Goal: Task Accomplishment & Management: Complete application form

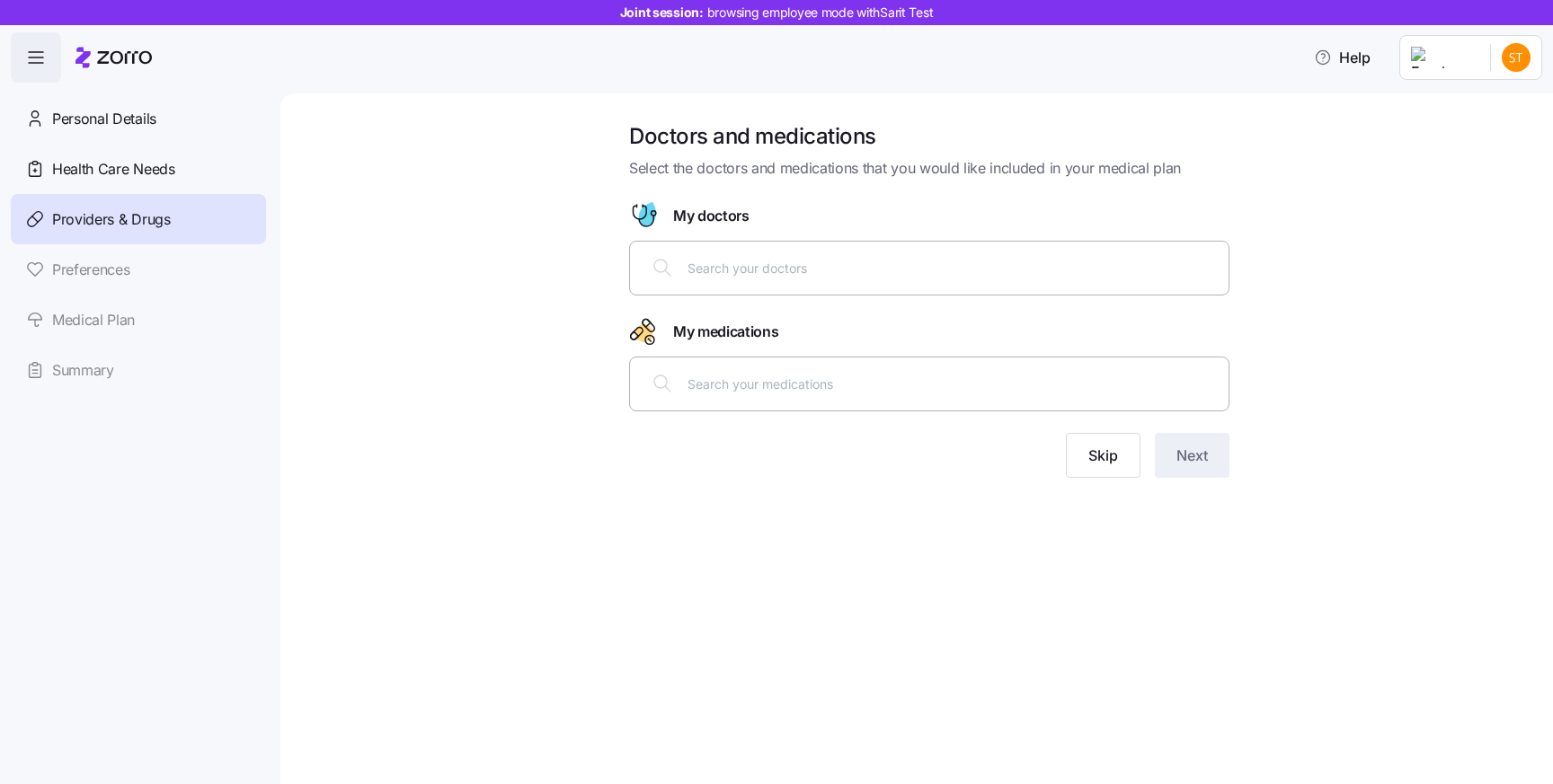
click at [1057, 526] on div "Doctors and medications Select the doctors and medications that you would like …" at bounding box center [917, 438] width 1272 height 690
click at [92, 125] on span "Personal Details" at bounding box center [105, 118] width 105 height 23
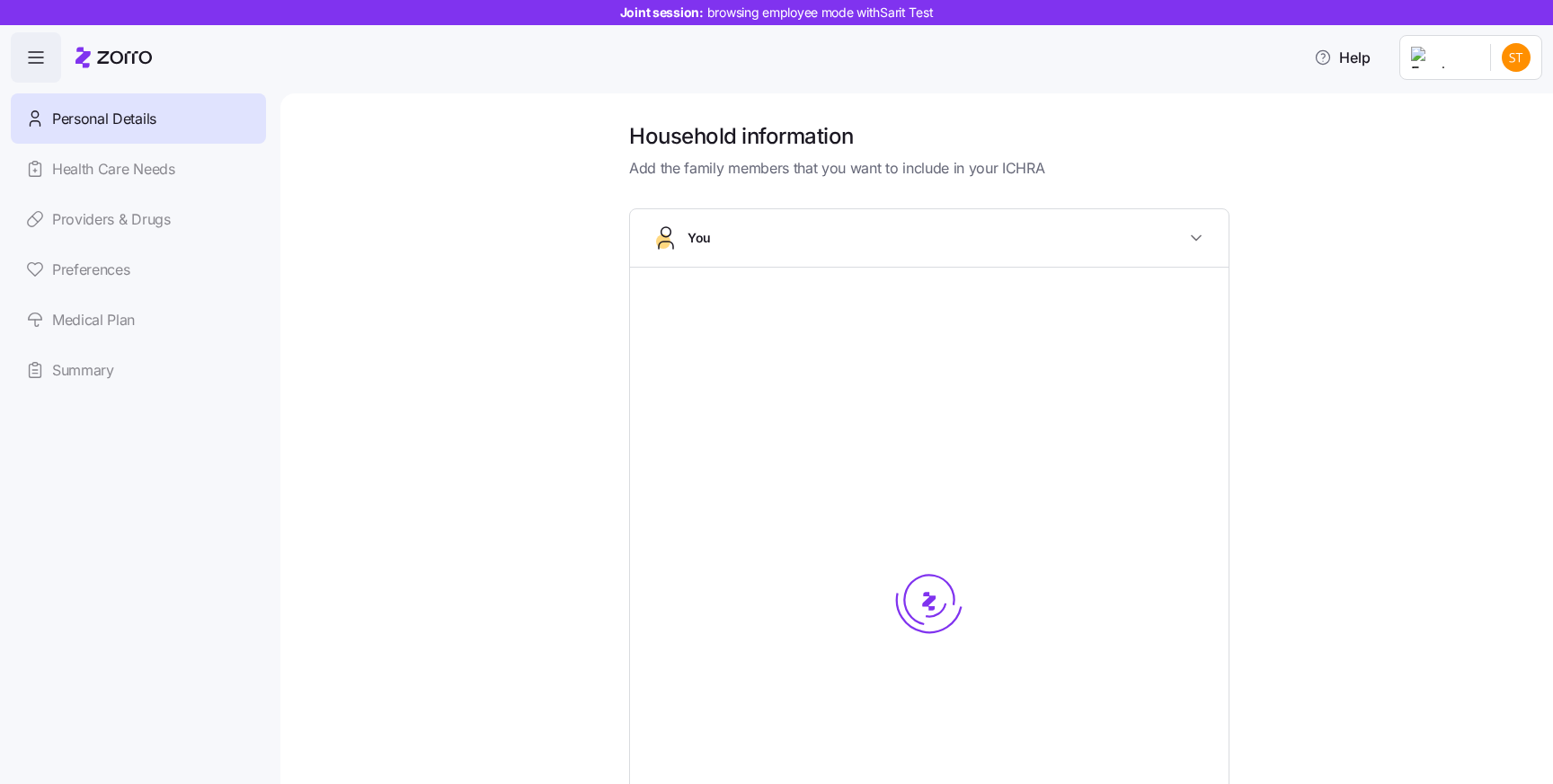
click at [92, 159] on link "Health Care Needs" at bounding box center [138, 169] width 255 height 50
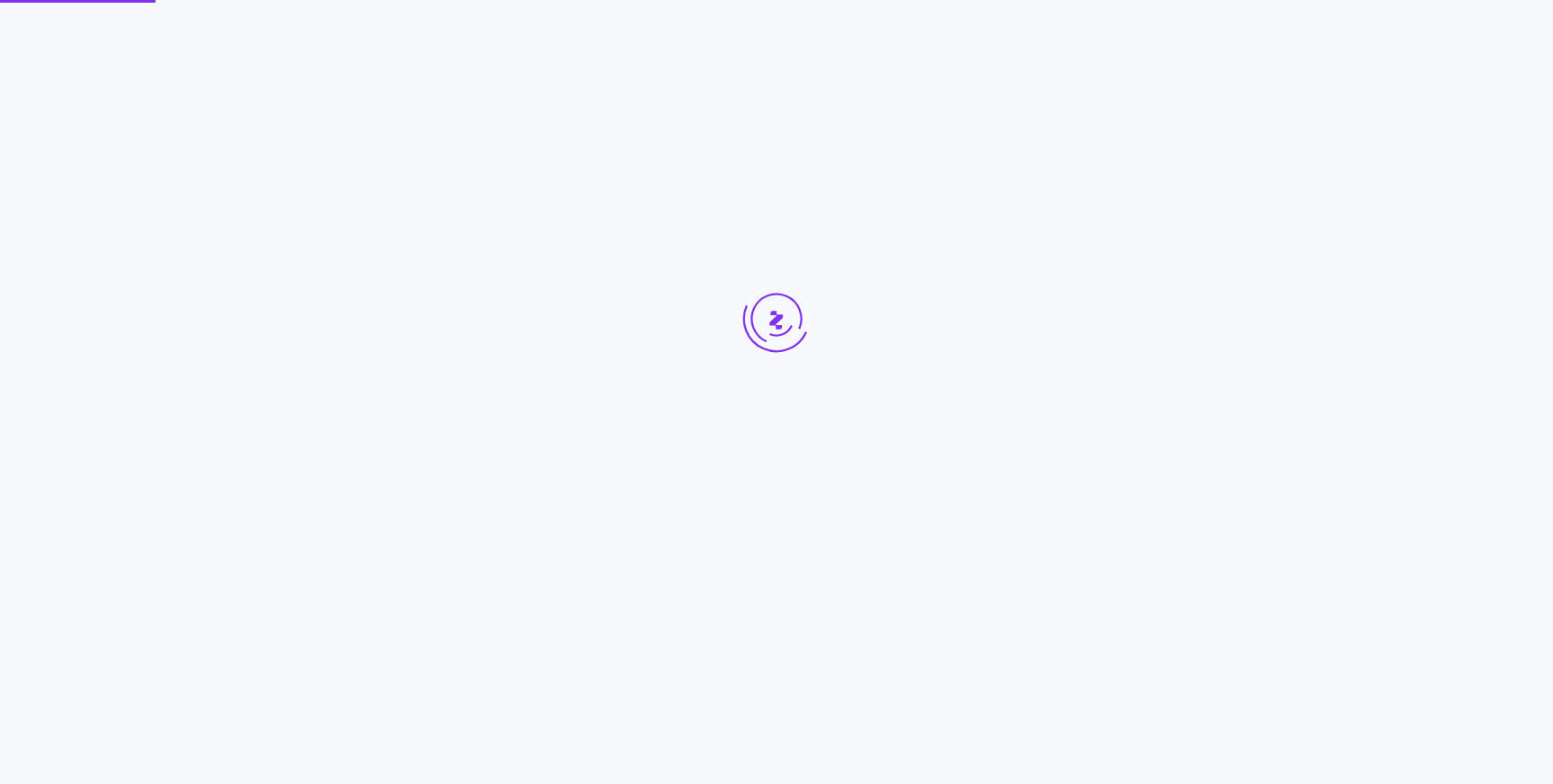
click at [94, 183] on div at bounding box center [776, 353] width 1553 height 705
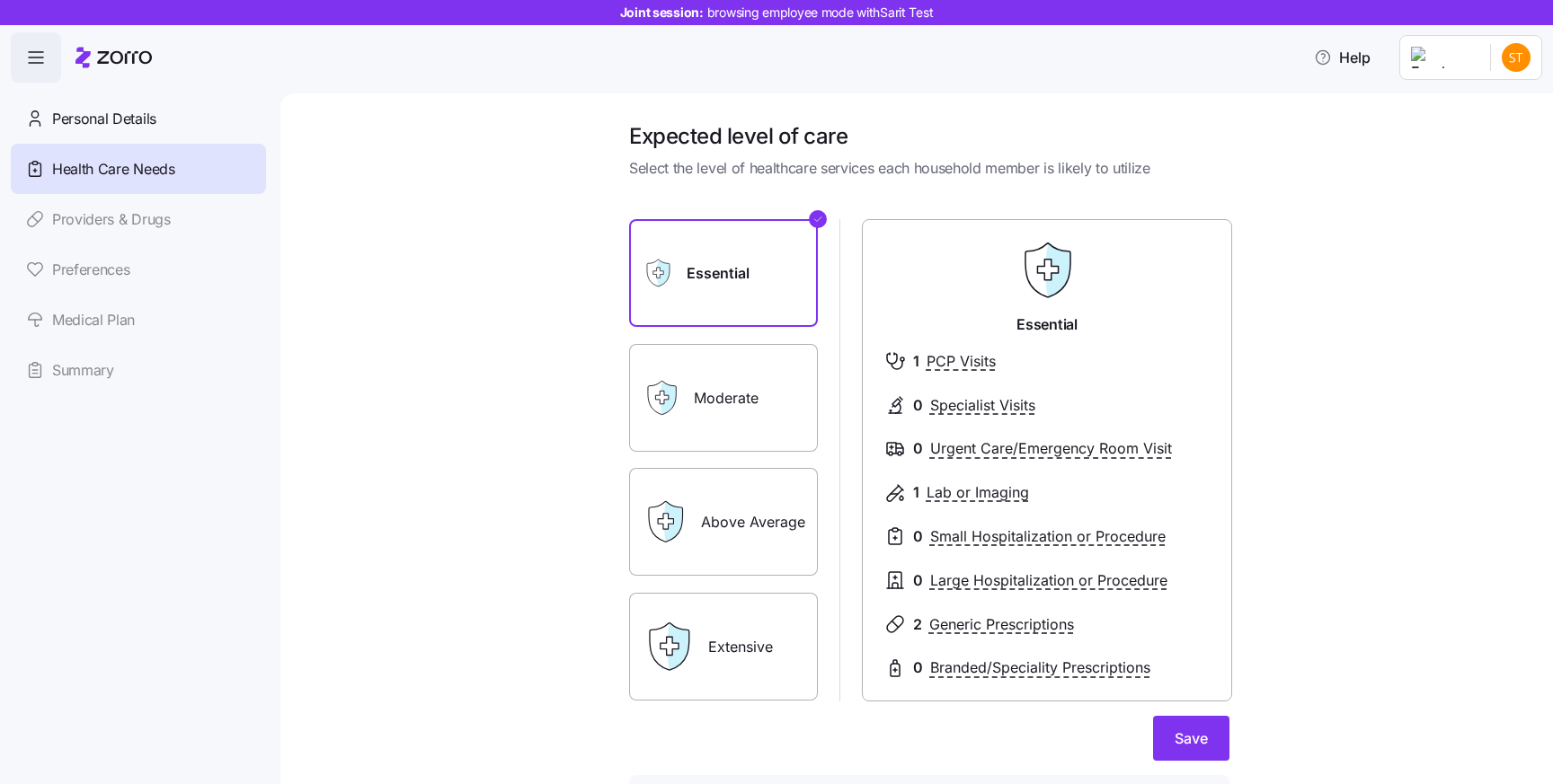
click at [368, 270] on div "Expected level of care Select the level of healthcare services each household m…" at bounding box center [929, 502] width 1196 height 758
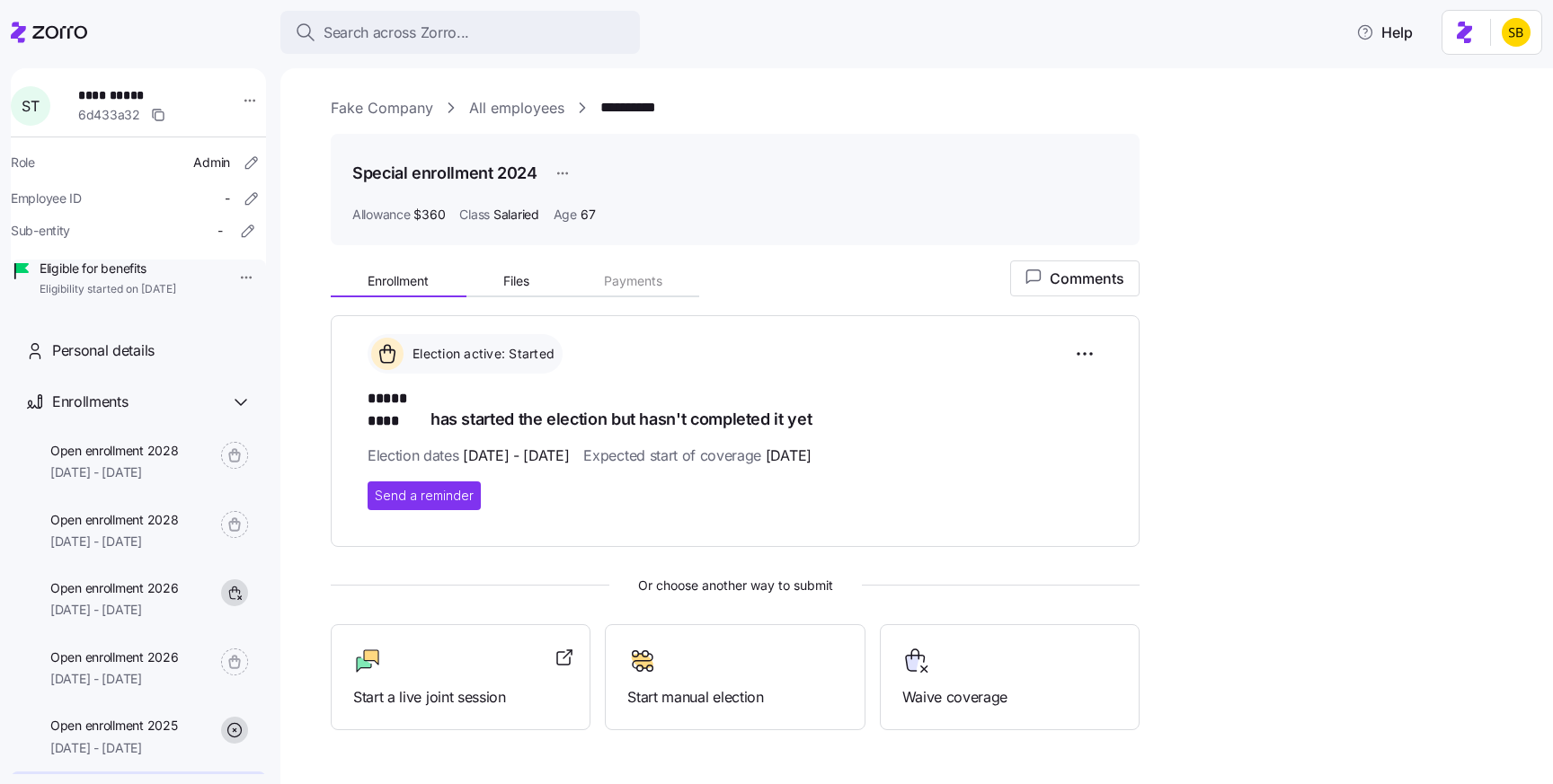
scroll to position [77, 0]
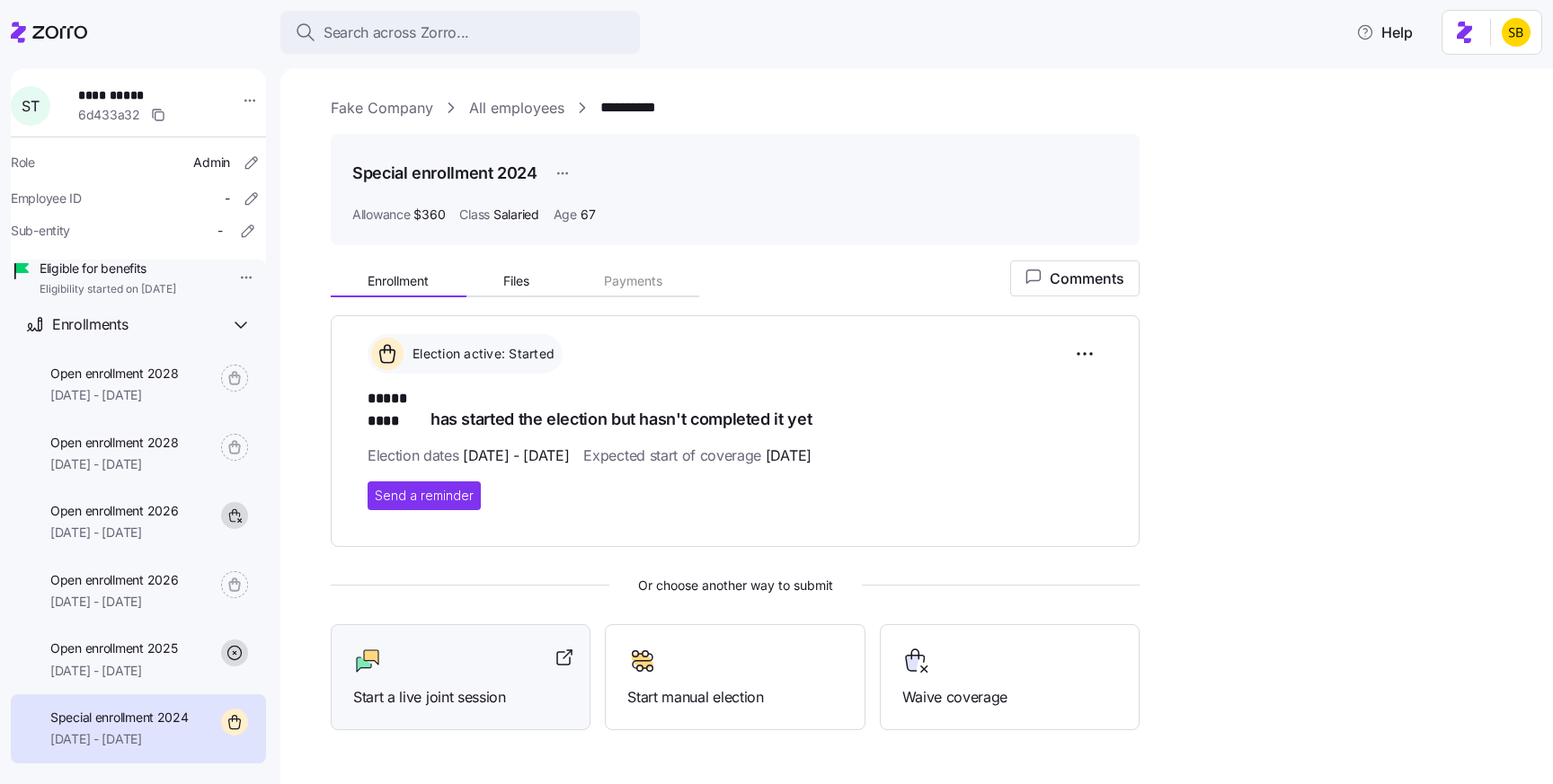
click at [448, 686] on span "Start a live joint session" at bounding box center [459, 697] width 214 height 23
